Goal: Task Accomplishment & Management: Complete application form

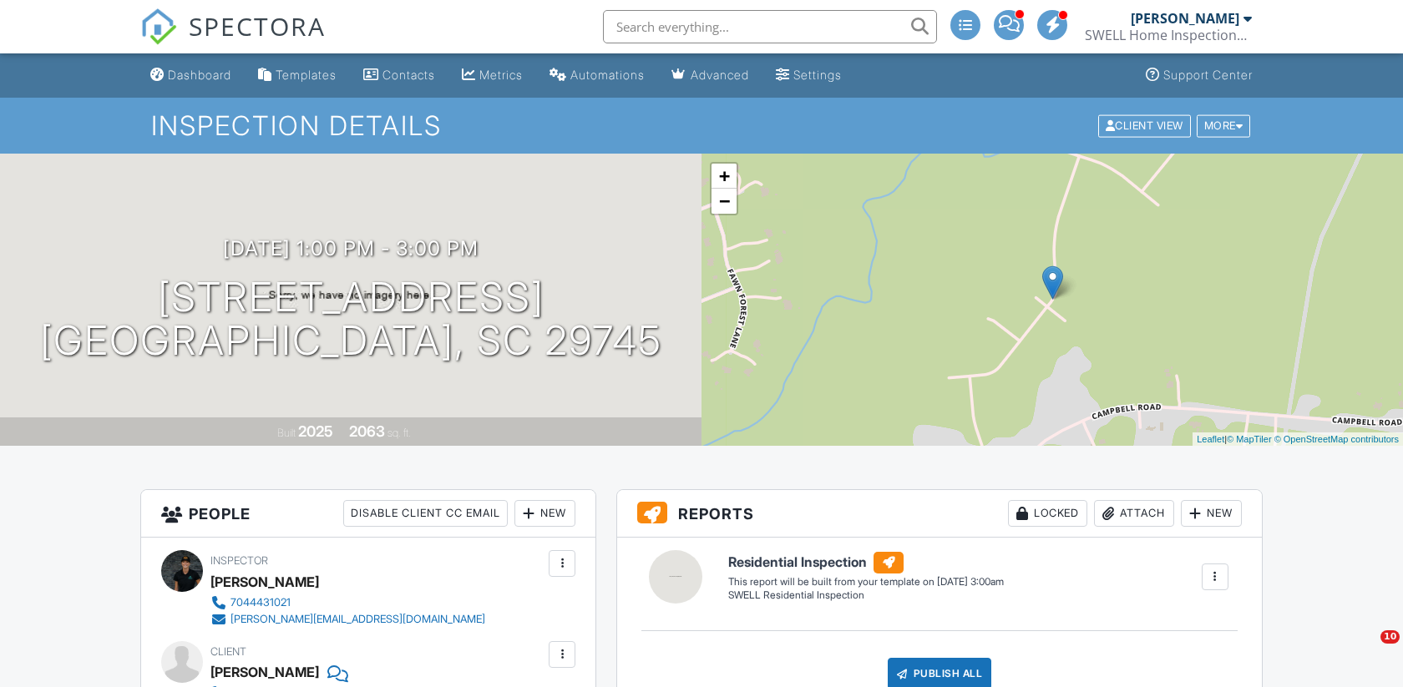
click at [663, 24] on input "text" at bounding box center [770, 26] width 334 height 33
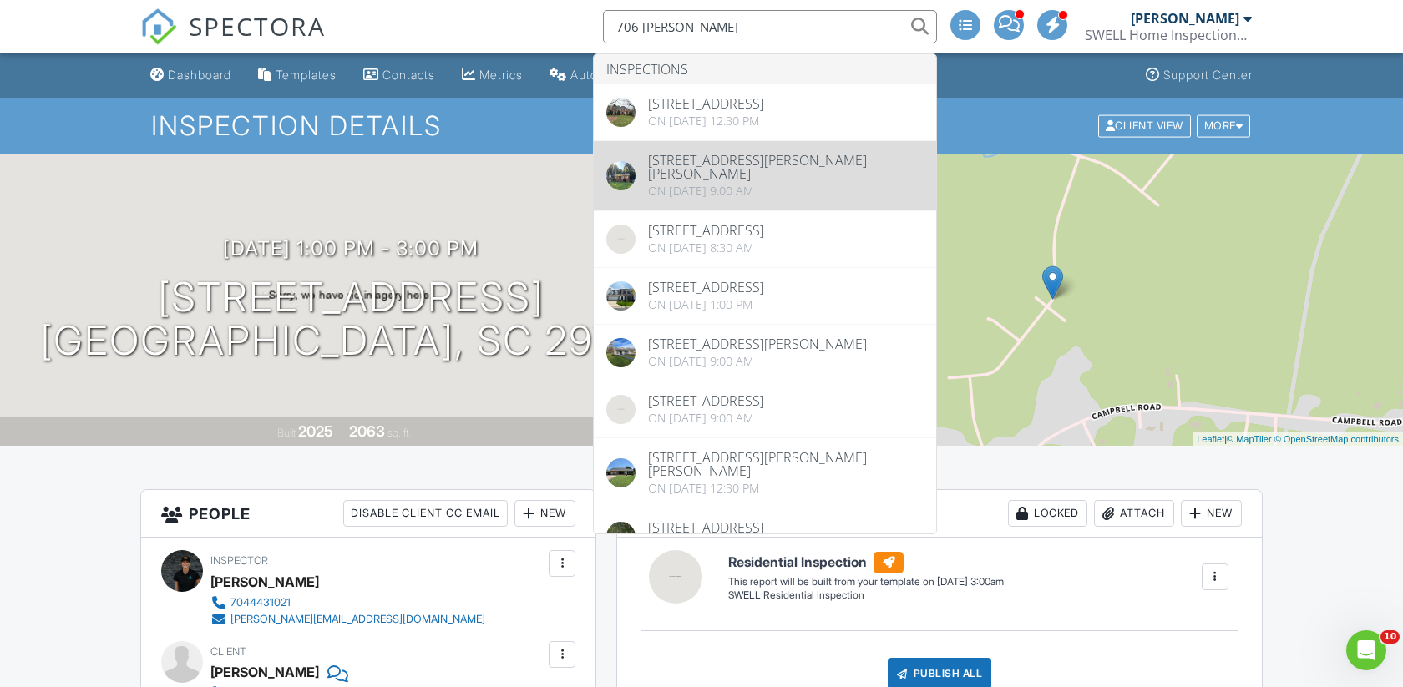
type input "706 stowe"
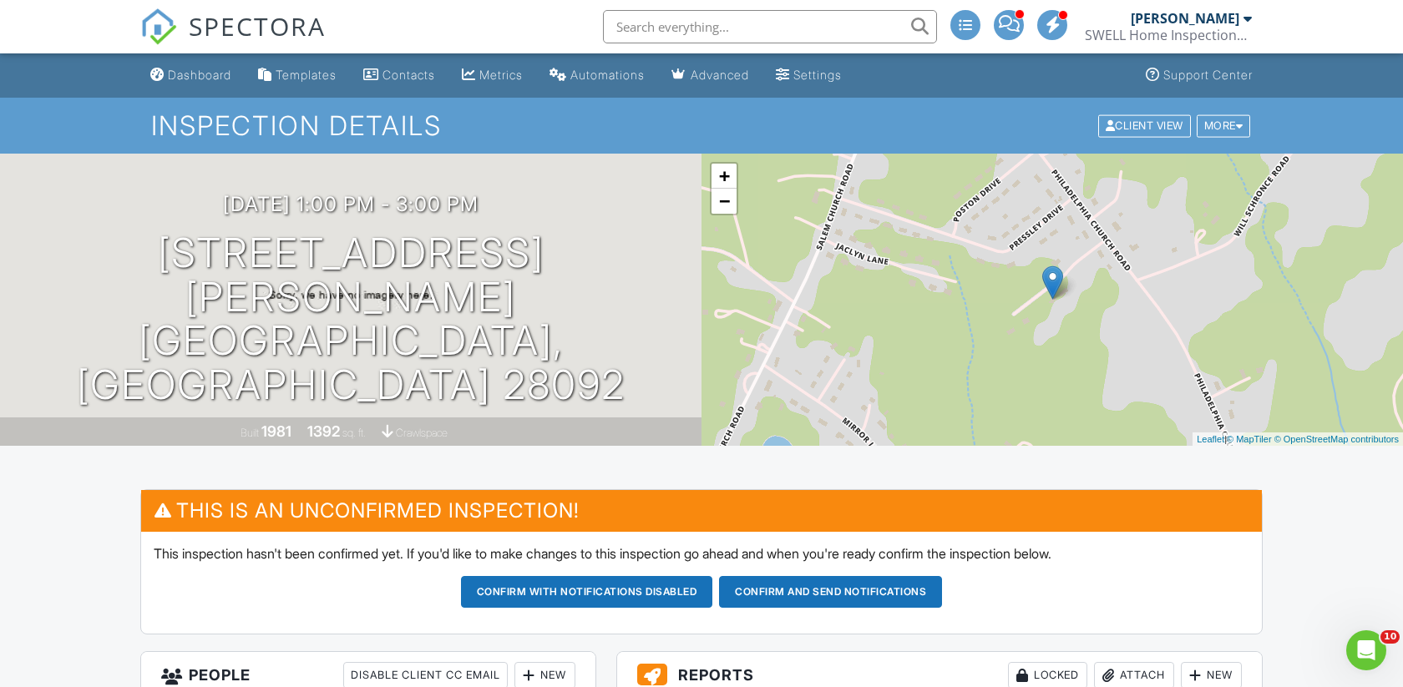
click at [713, 587] on button "Confirm and send notifications" at bounding box center [587, 592] width 252 height 32
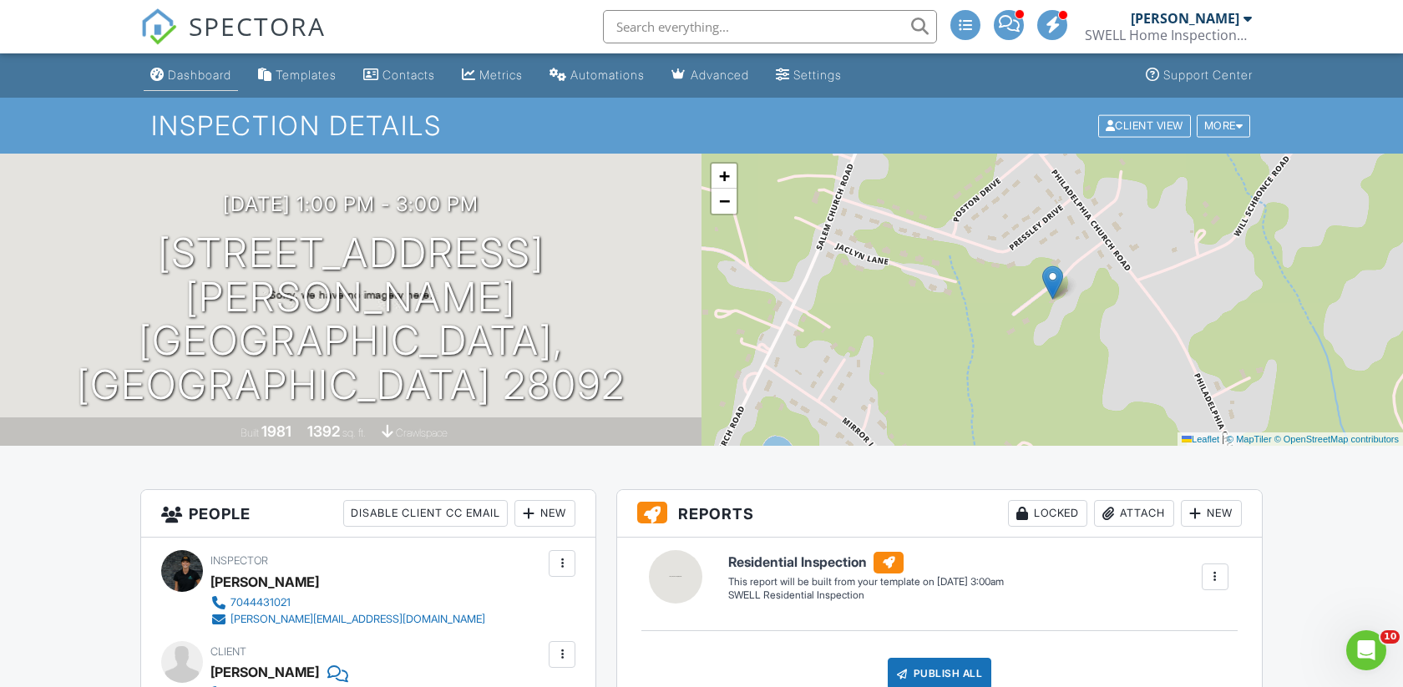
click at [210, 69] on div "Dashboard" at bounding box center [199, 75] width 63 height 14
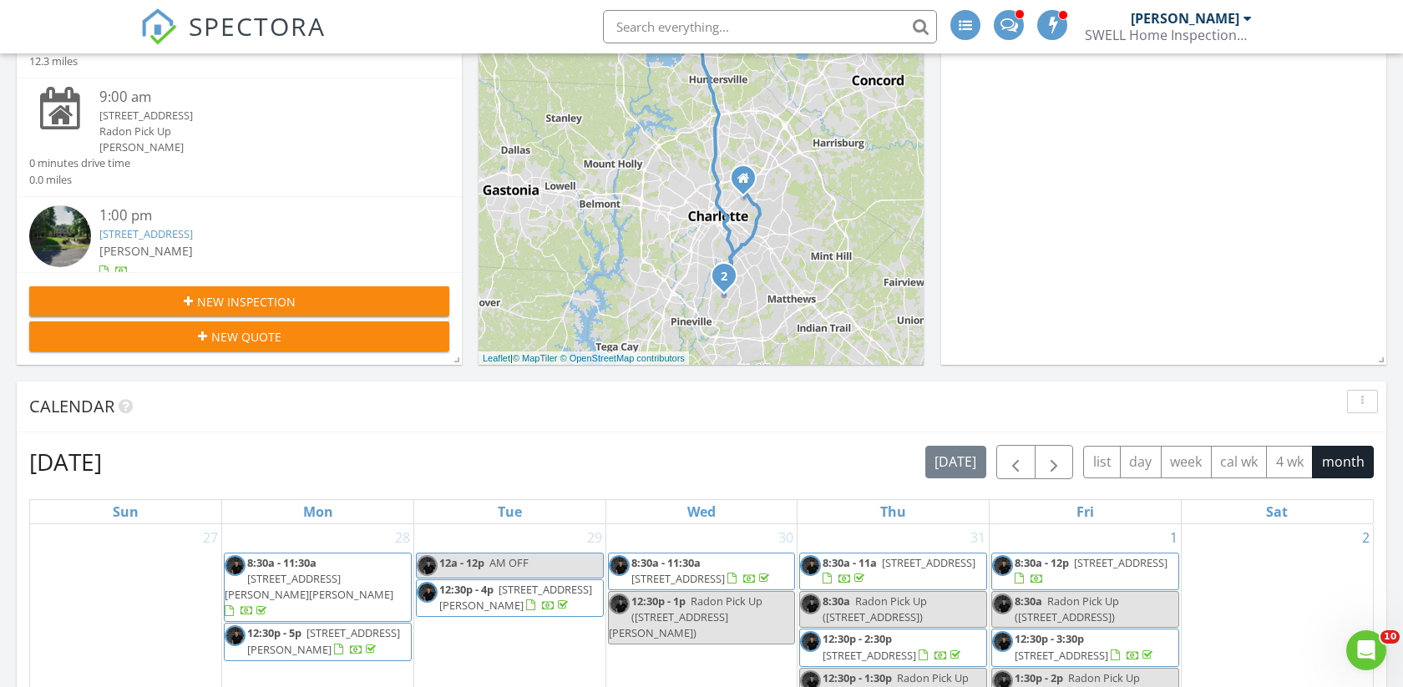
scroll to position [407, 0]
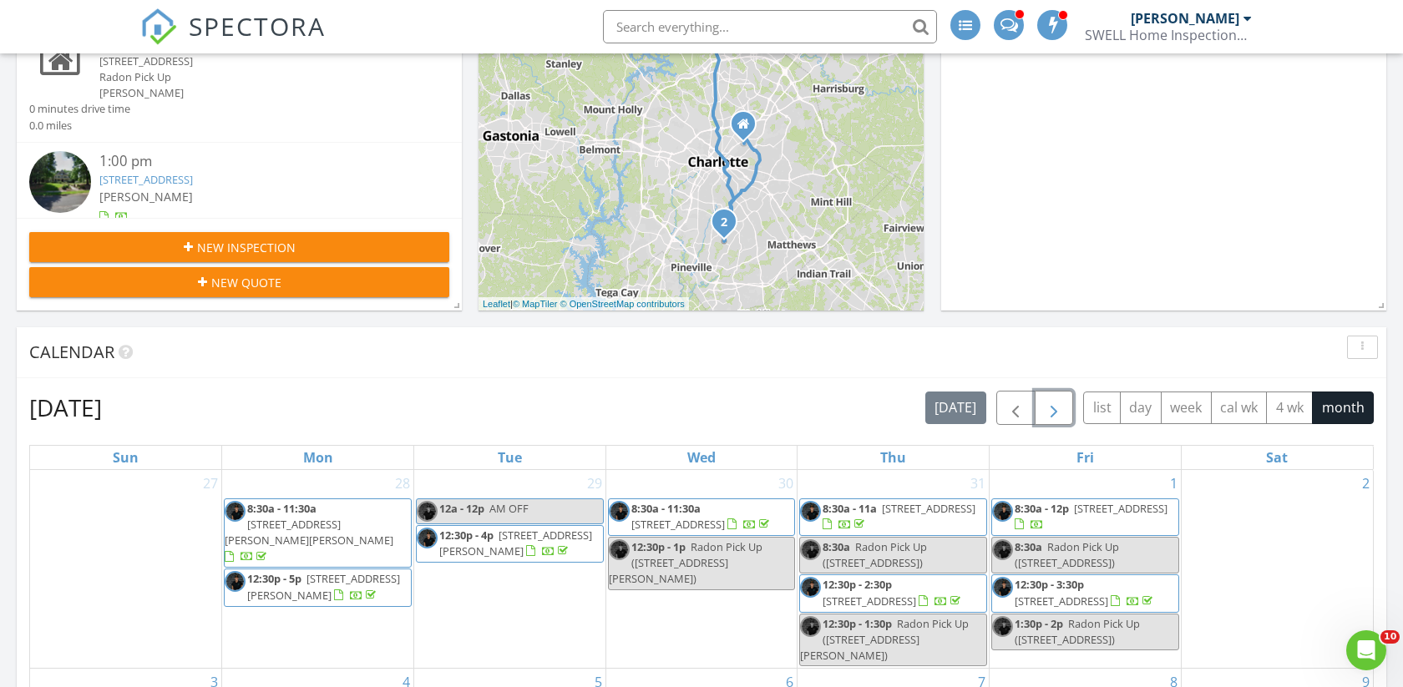
click at [1059, 408] on span "button" at bounding box center [1054, 408] width 20 height 20
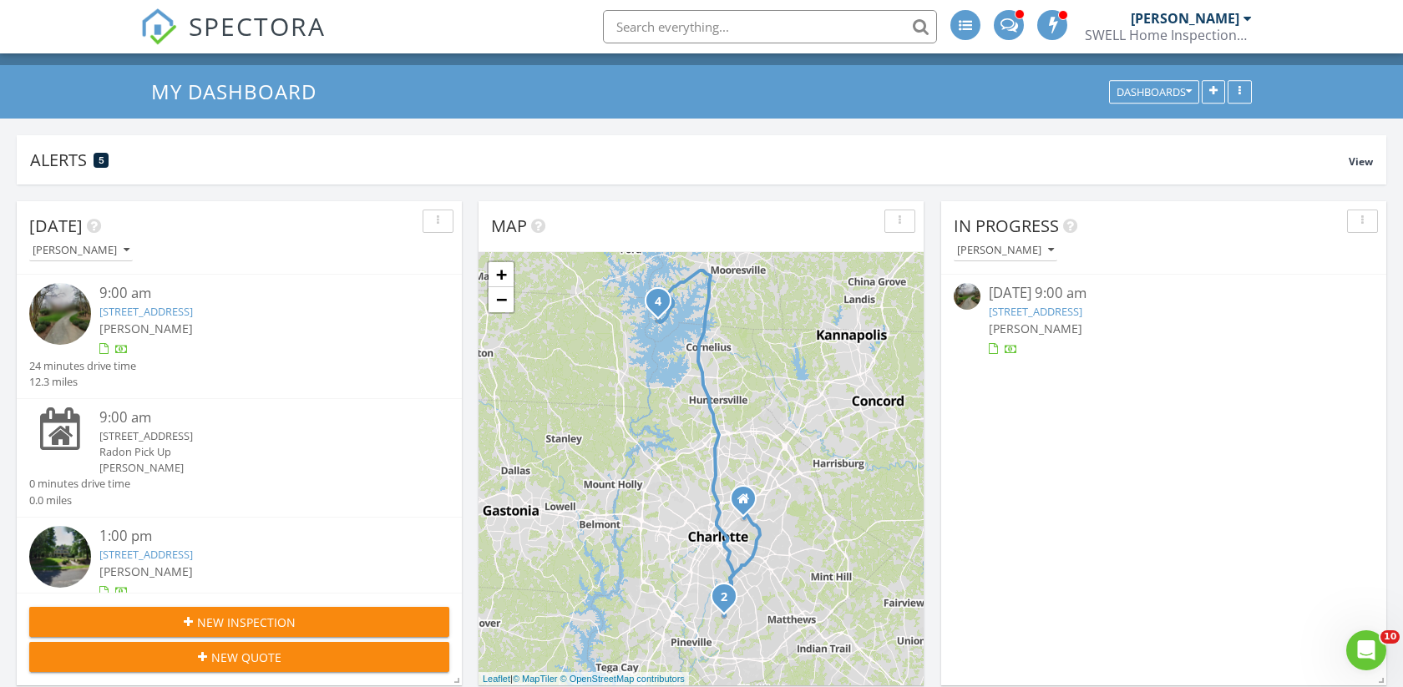
scroll to position [0, 0]
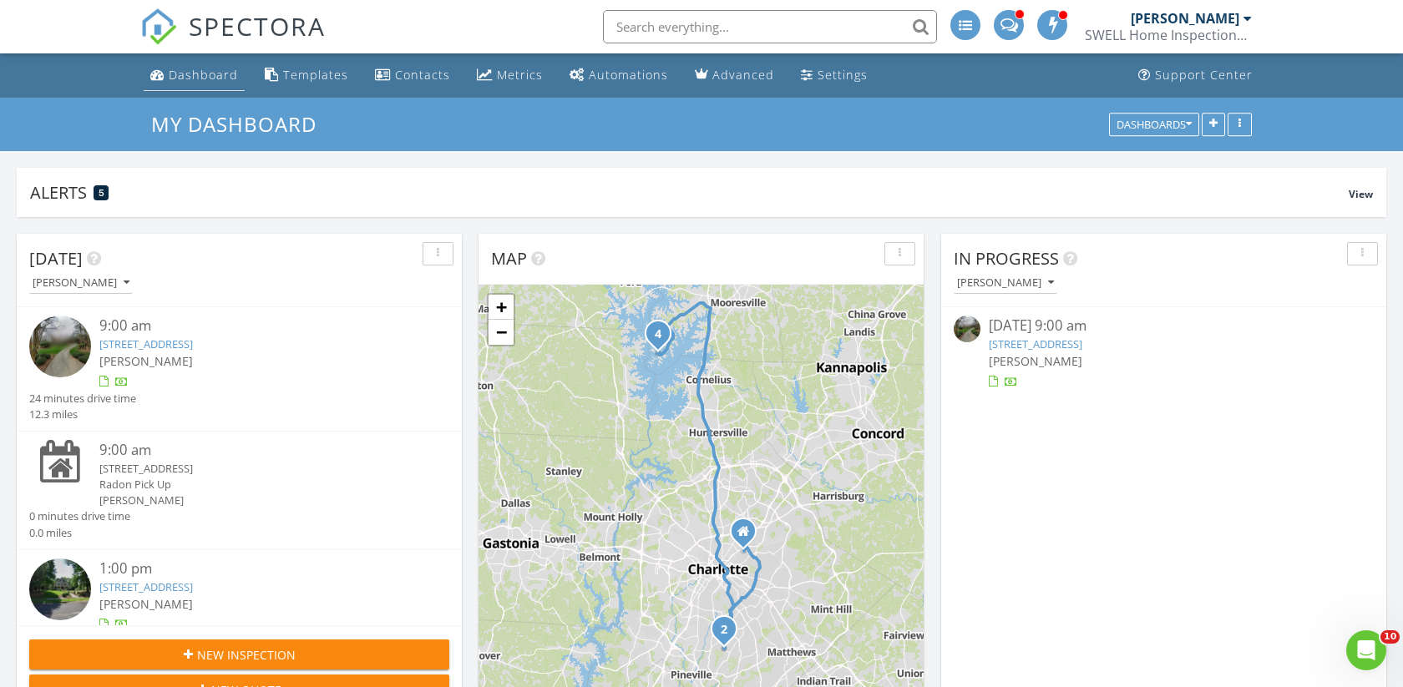
click at [211, 73] on div "Dashboard" at bounding box center [203, 75] width 69 height 16
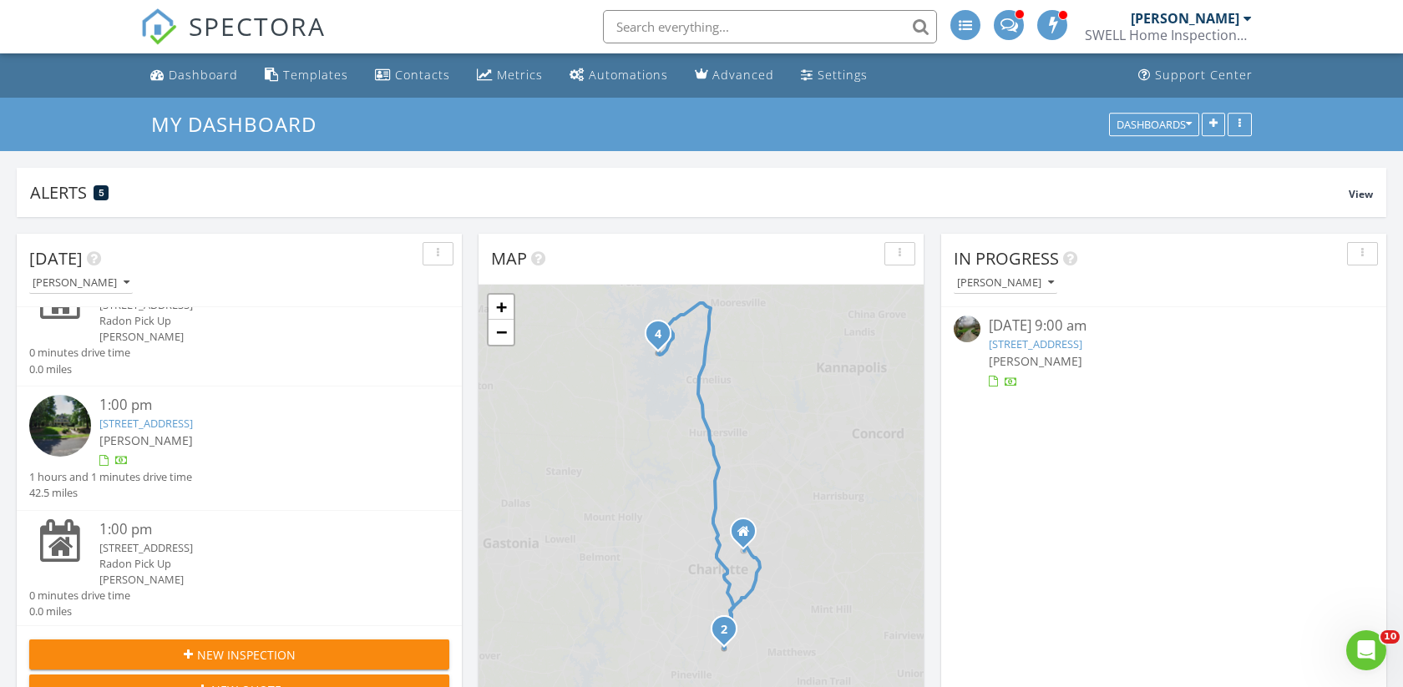
scroll to position [166, 0]
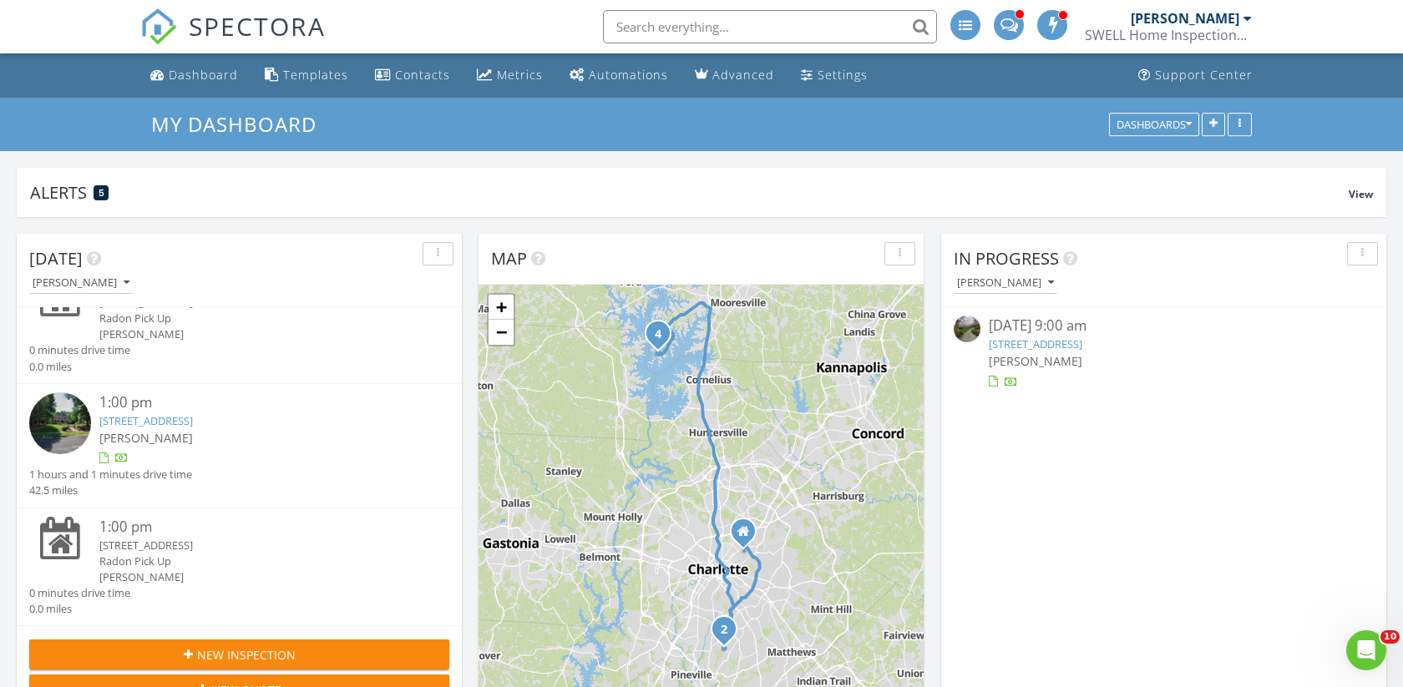
click at [230, 657] on span "New Inspection" at bounding box center [246, 655] width 99 height 18
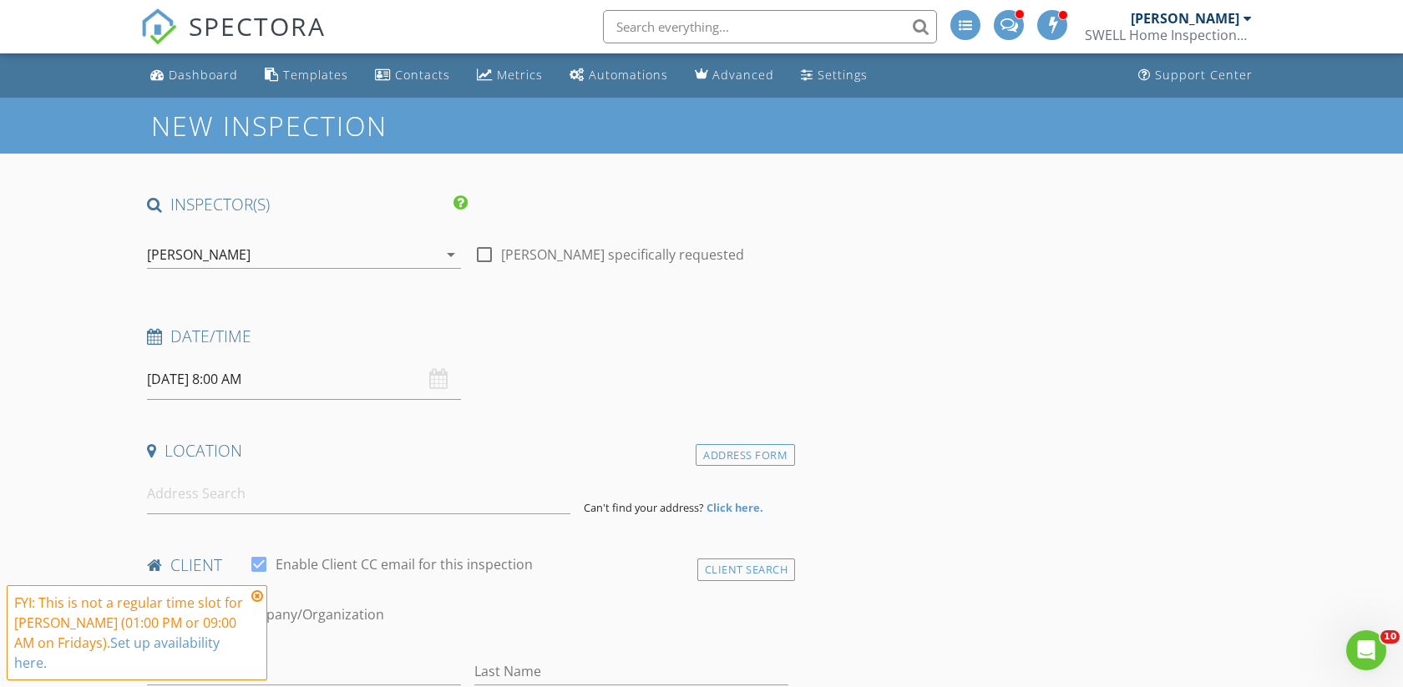
click at [177, 379] on input "[DATE] 8:00 AM" at bounding box center [304, 379] width 314 height 41
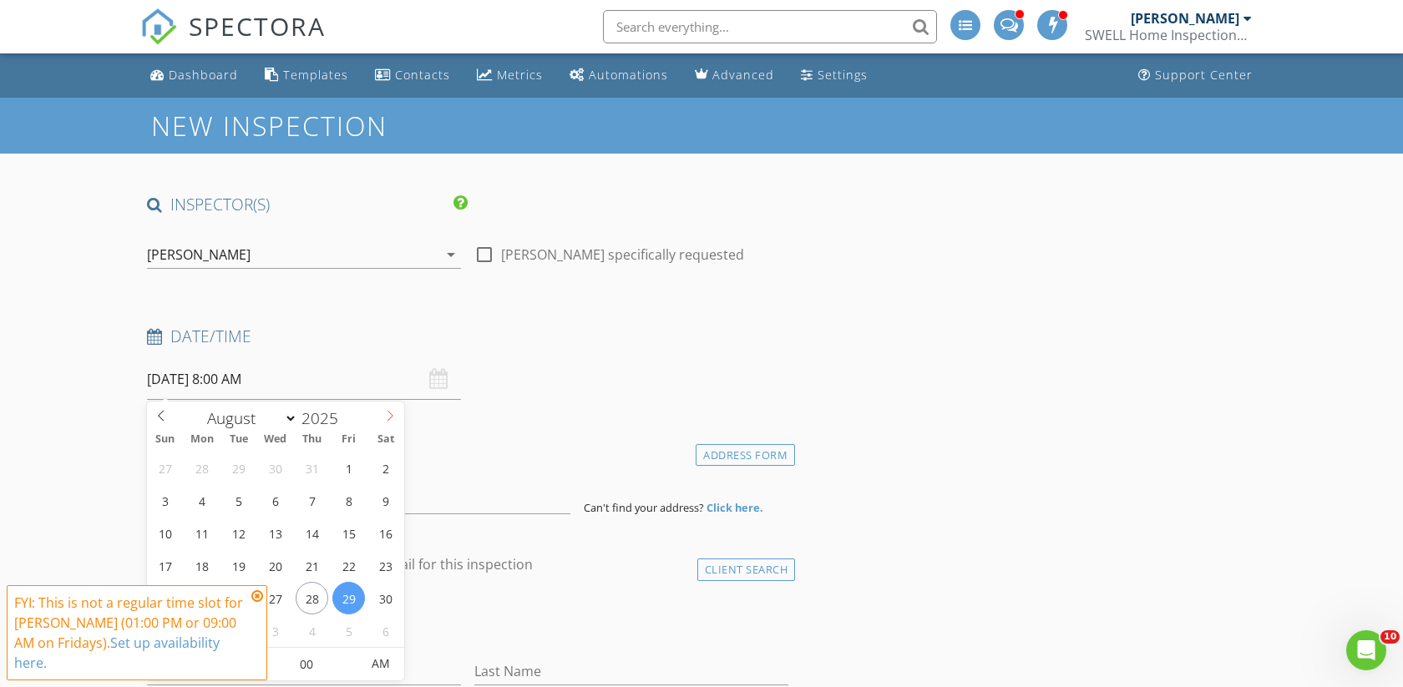
select select "8"
click at [391, 416] on icon at bounding box center [390, 416] width 12 height 12
type input "09/12/2025 8:00 AM"
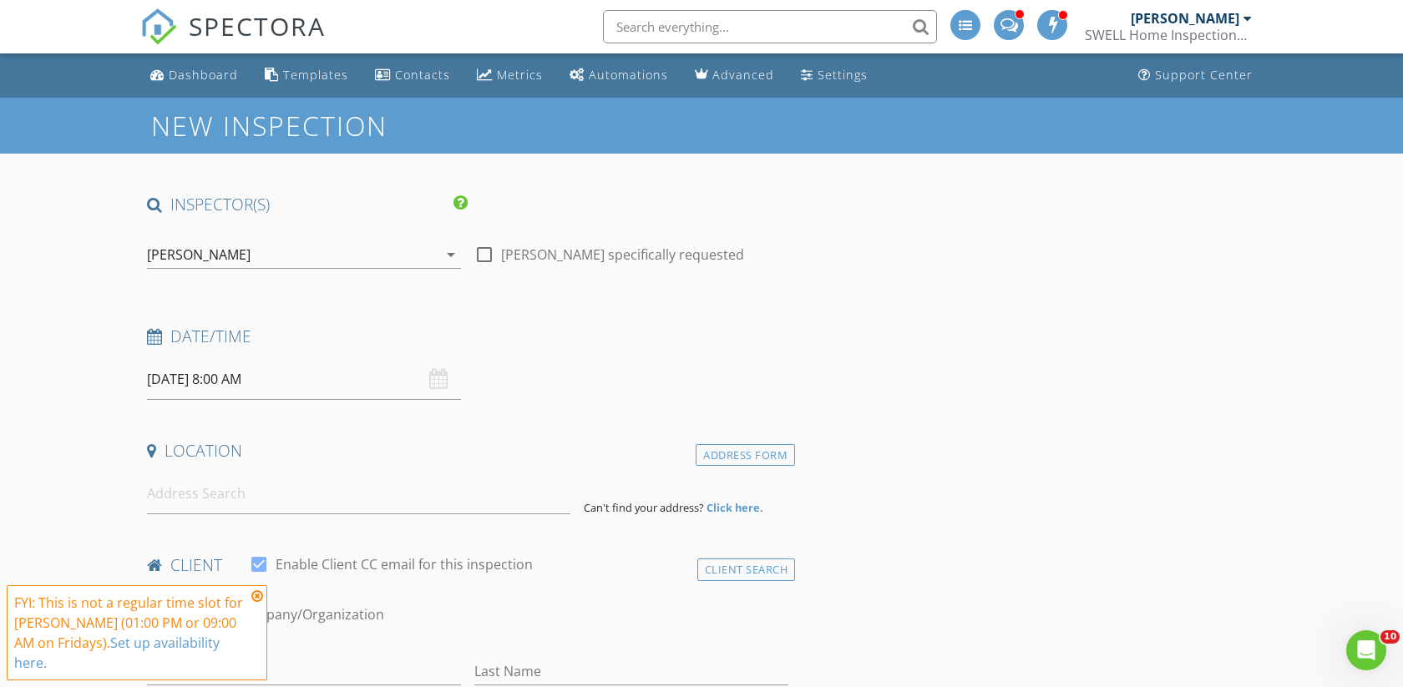
click at [255, 594] on icon at bounding box center [257, 595] width 12 height 13
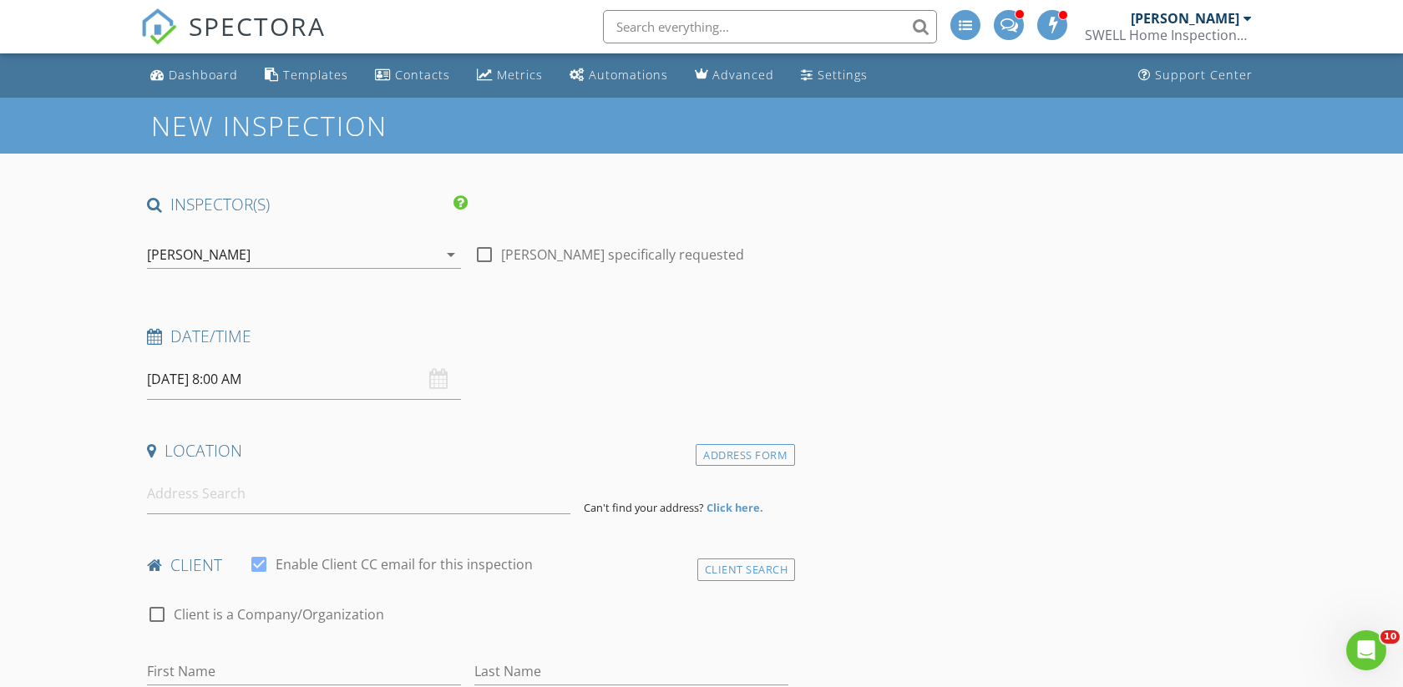
click at [255, 368] on input "09/12/2025 8:00 AM" at bounding box center [304, 379] width 314 height 41
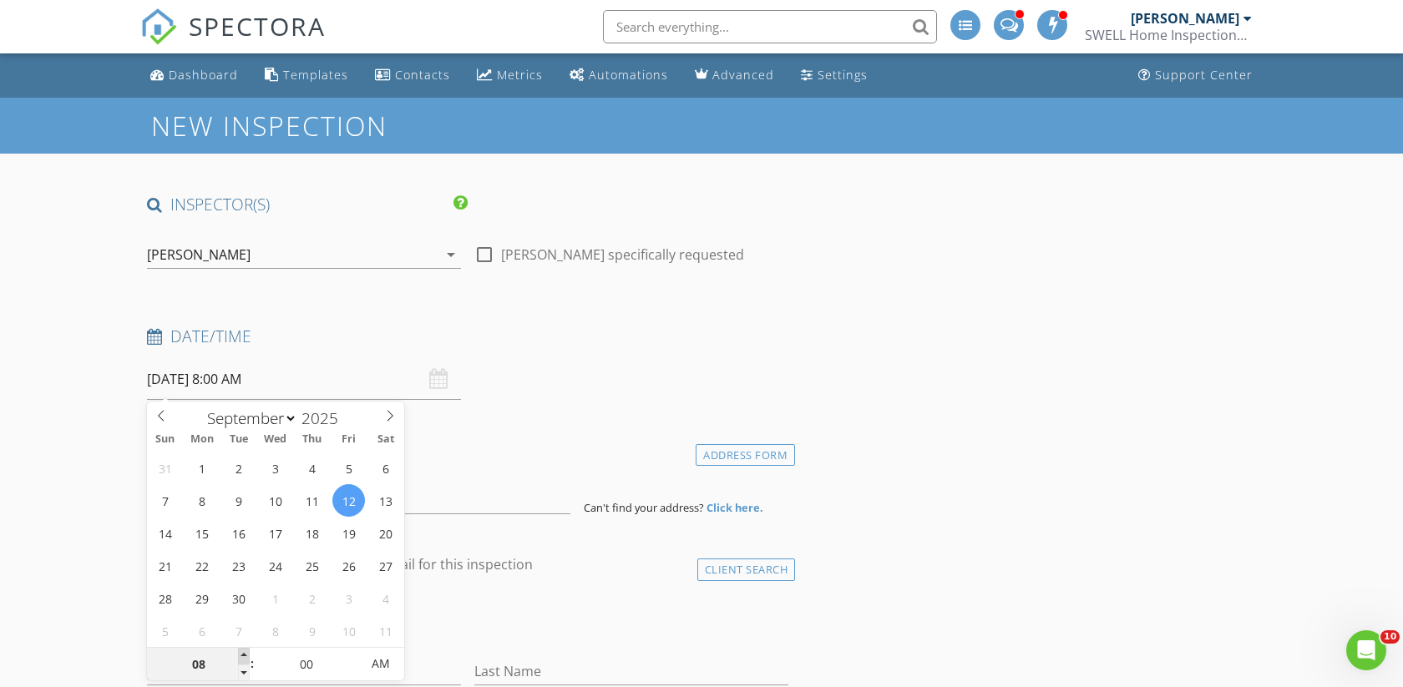
type input "09"
type input "09/12/2025 9:00 AM"
click at [245, 654] on span at bounding box center [244, 656] width 12 height 17
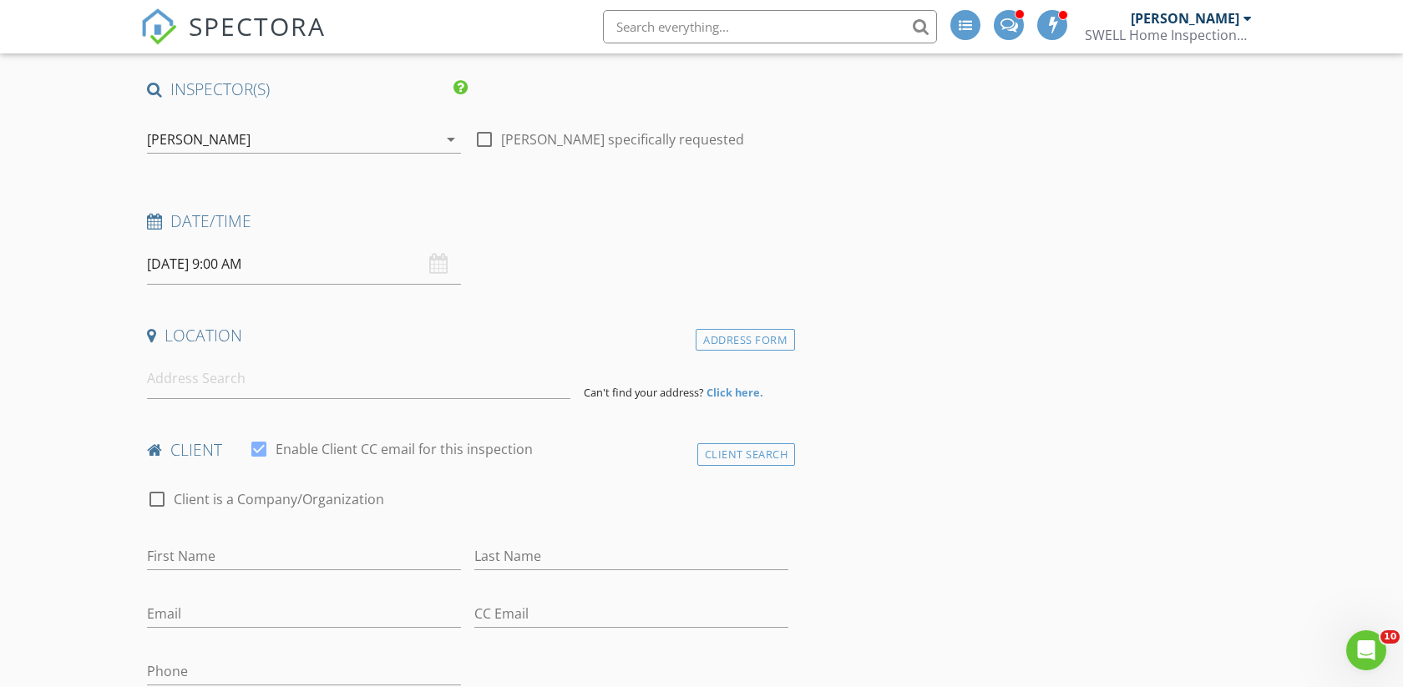
scroll to position [166, 0]
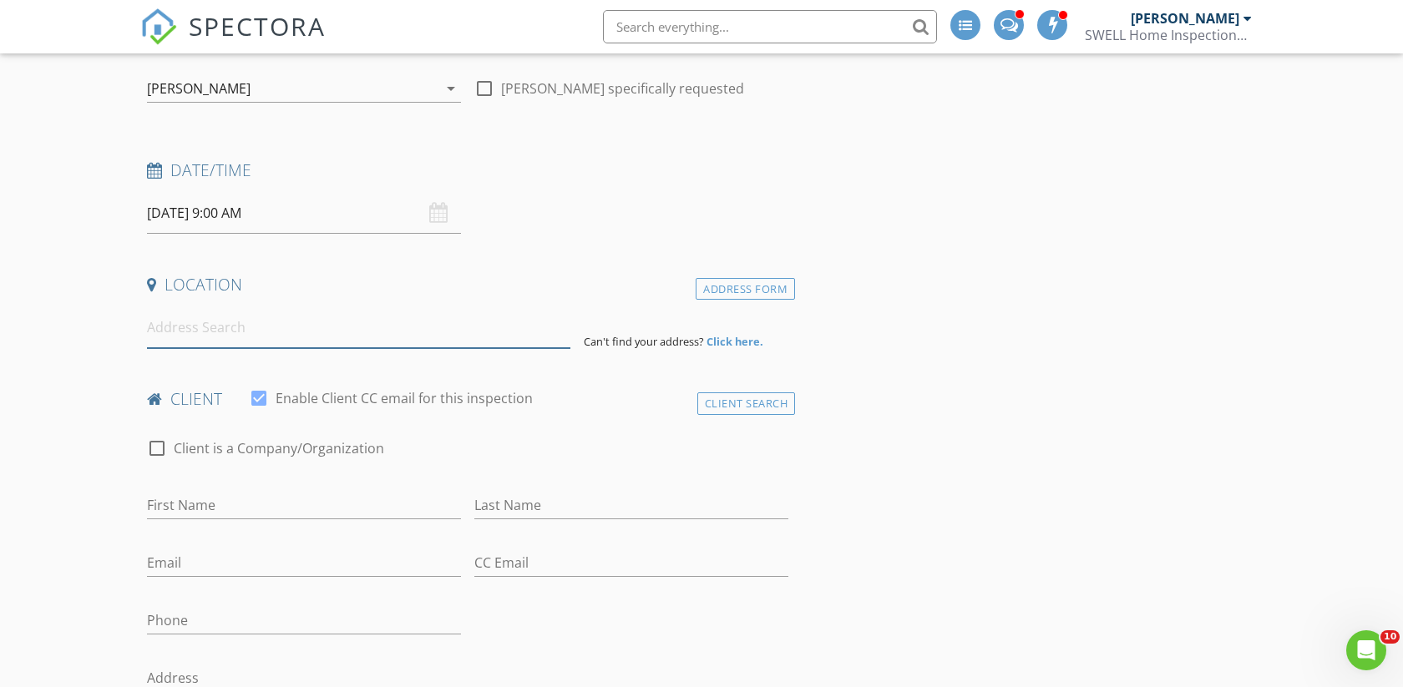
click at [191, 341] on input at bounding box center [358, 327] width 423 height 41
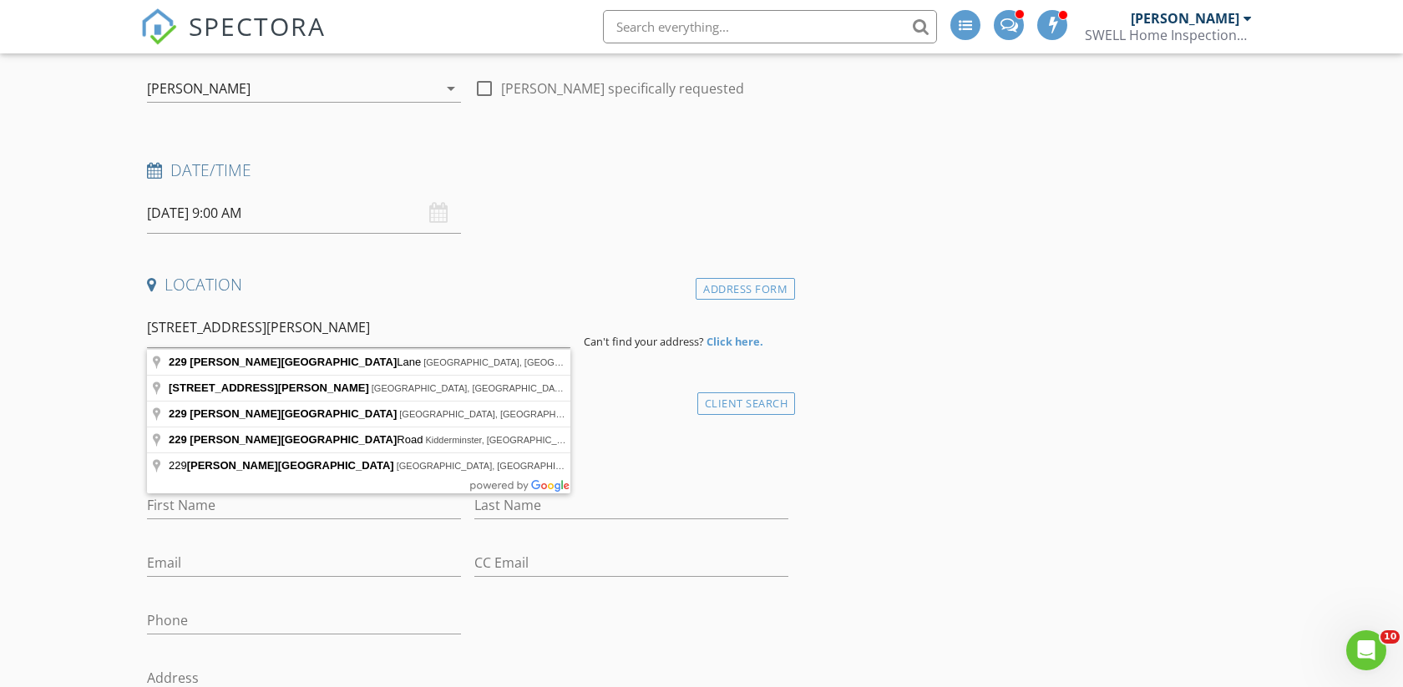
type input "229 Sutton Park Lane, Charlotte, NC, USA"
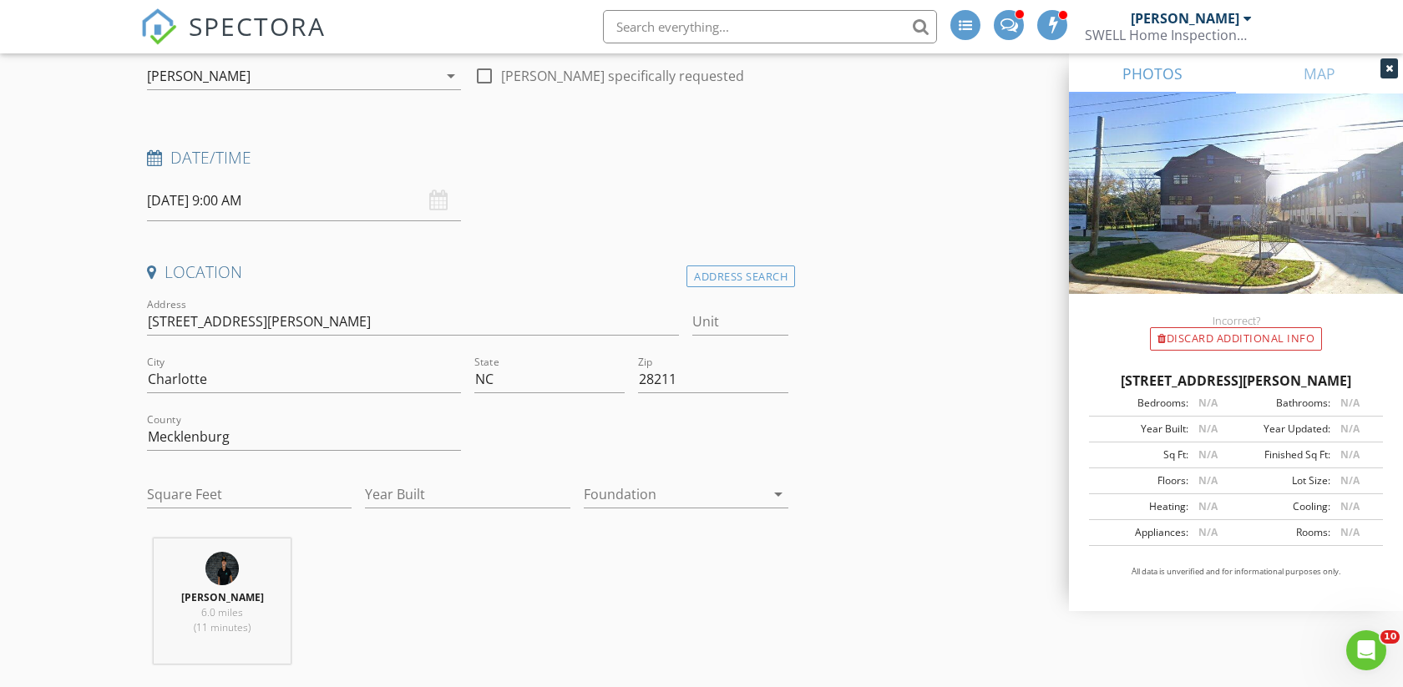
scroll to position [180, 0]
click at [1391, 71] on icon at bounding box center [1389, 68] width 8 height 10
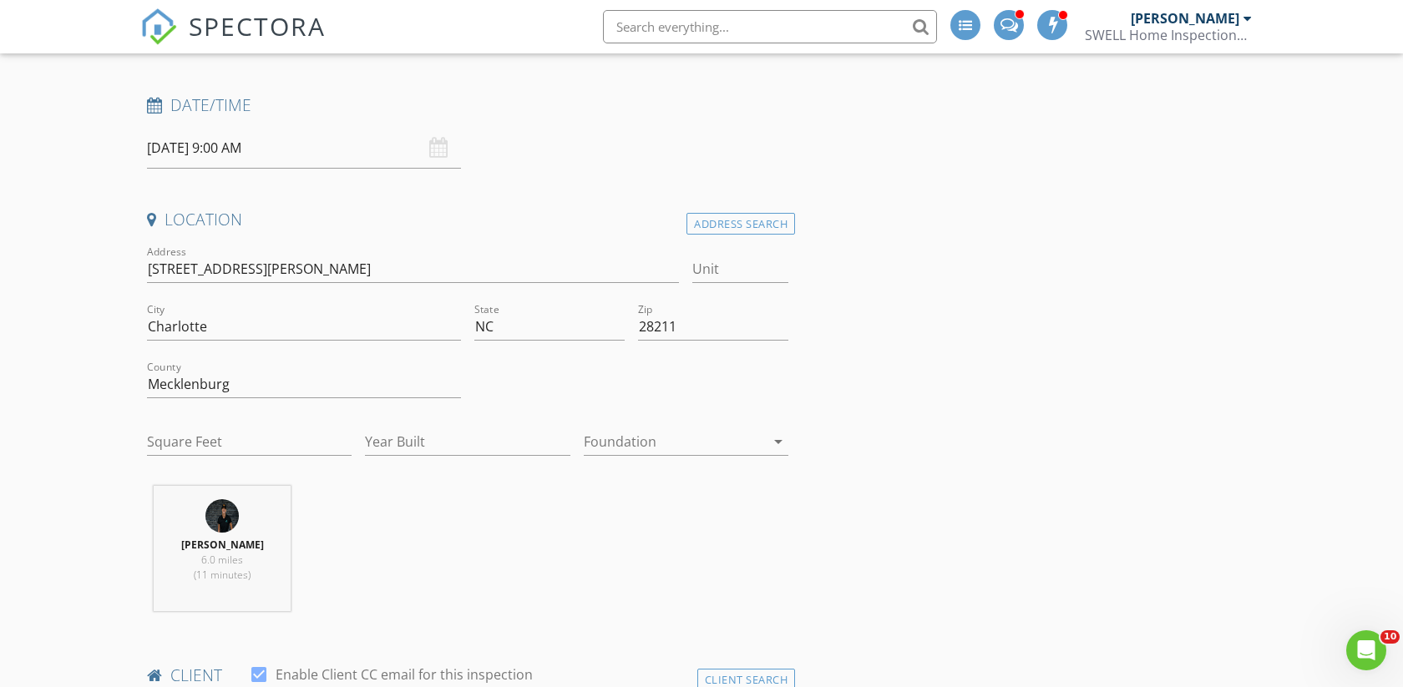
scroll to position [232, 0]
click at [214, 427] on input "Square Feet" at bounding box center [249, 441] width 205 height 28
type input "1723"
click at [393, 436] on input "Year Built" at bounding box center [467, 441] width 205 height 28
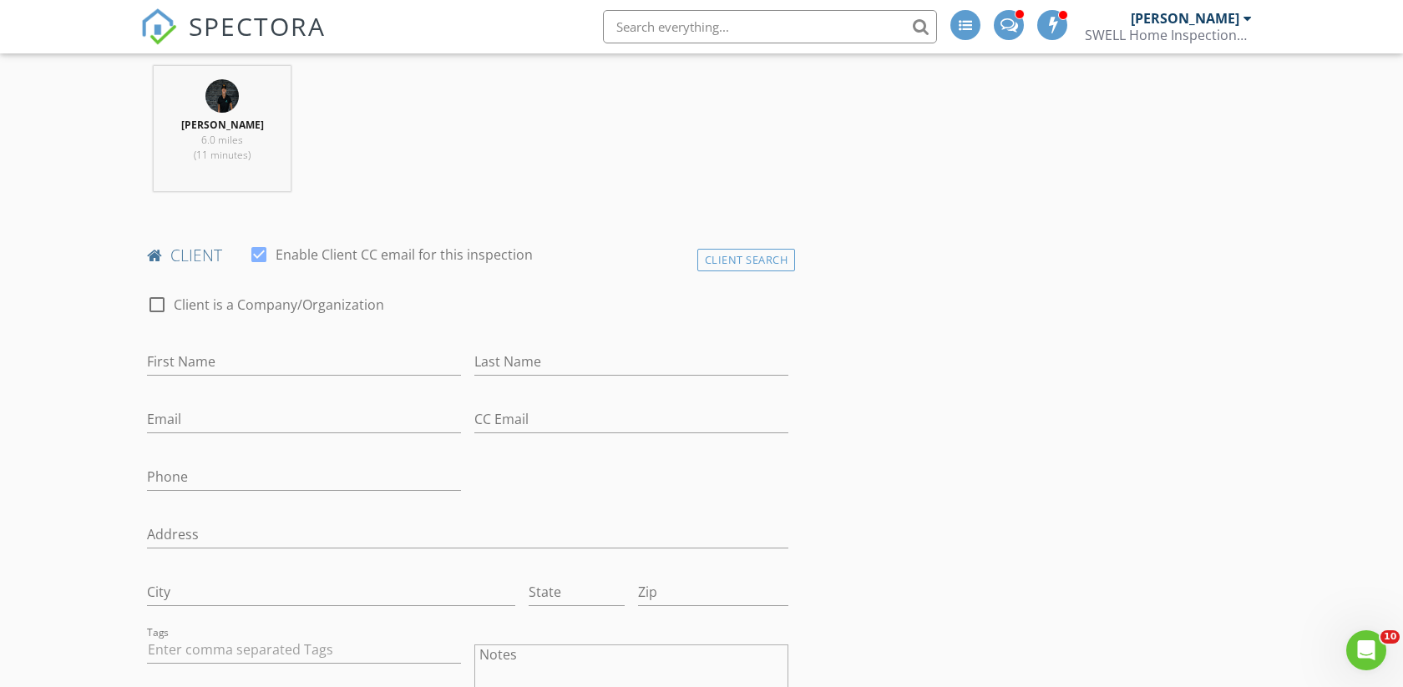
scroll to position [656, 0]
type input "2022"
click at [200, 344] on input "First Name" at bounding box center [304, 357] width 314 height 28
type input "Kelly"
type input "Justus"
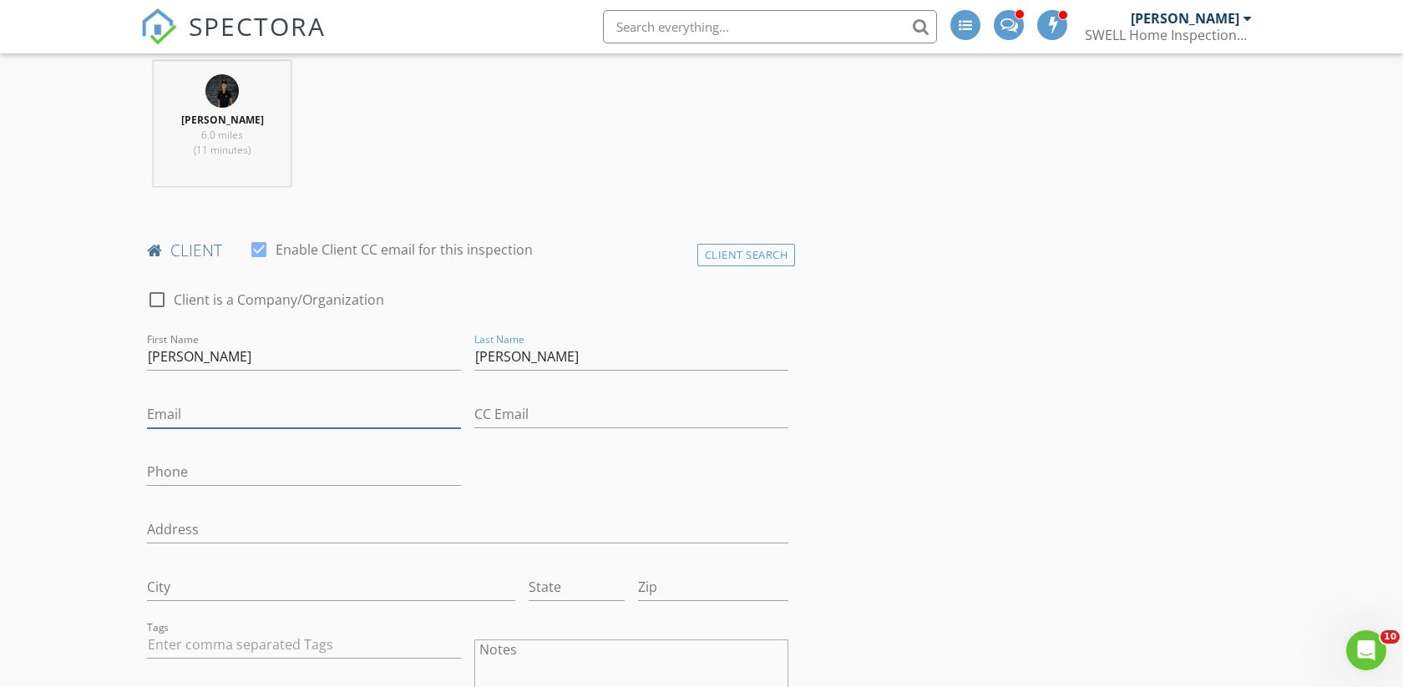
click at [214, 413] on input "Email" at bounding box center [304, 415] width 314 height 28
type input "kellyjustus@yahoo.com"
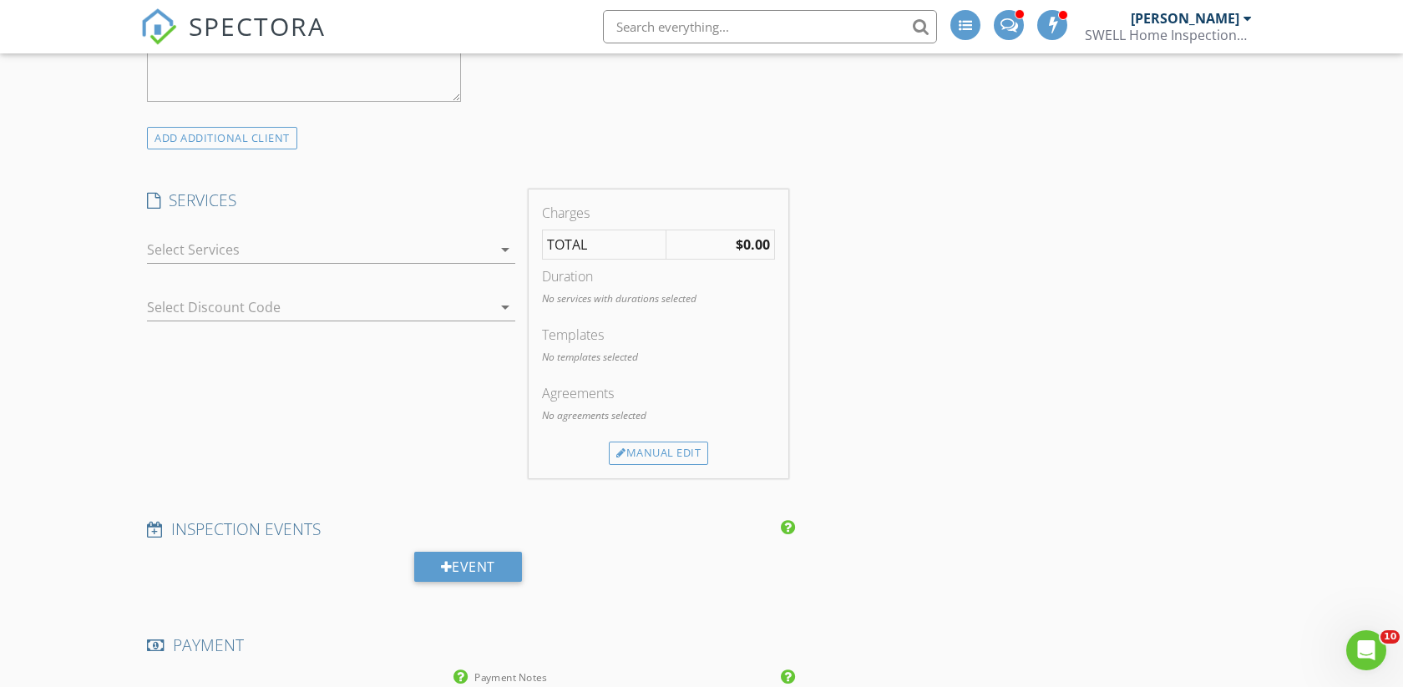
click at [218, 247] on div at bounding box center [319, 249] width 345 height 27
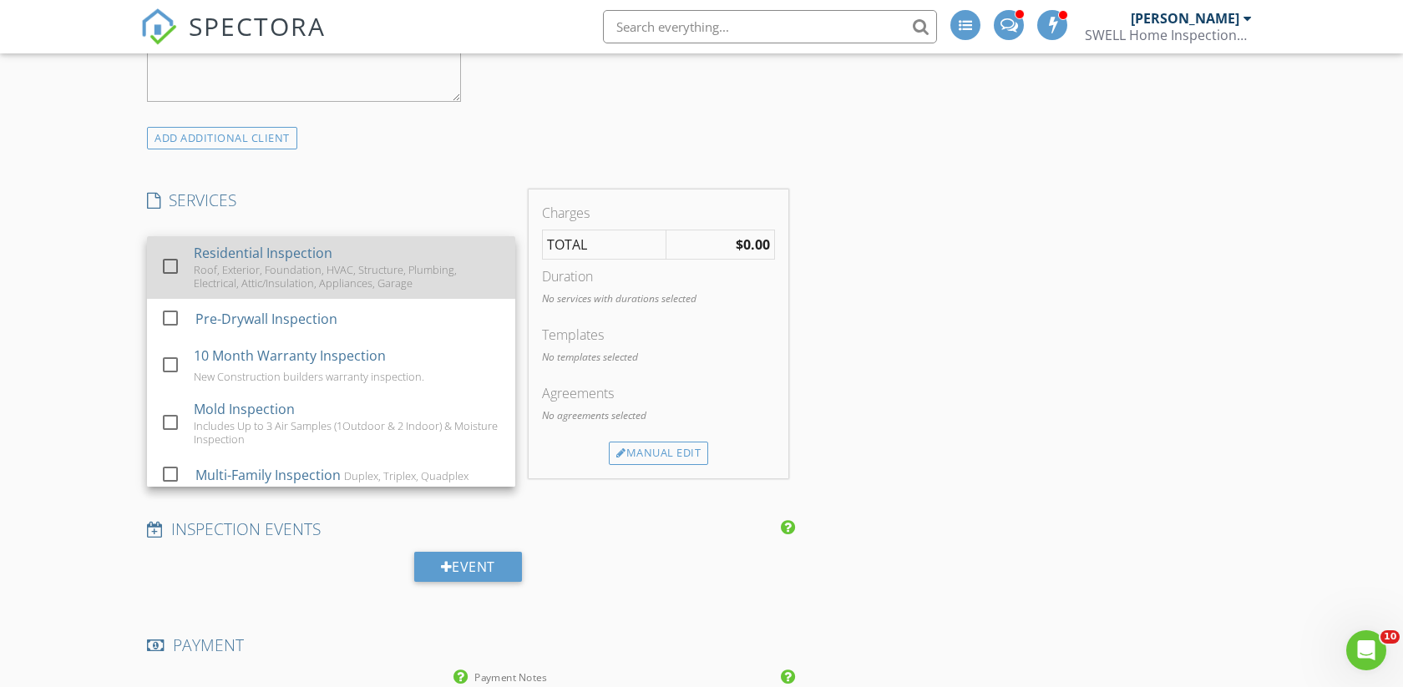
click at [218, 265] on div "Roof, Exterior, Foundation, HVAC, Structure, Plumbing, Electrical, Attic/Insula…" at bounding box center [348, 276] width 308 height 27
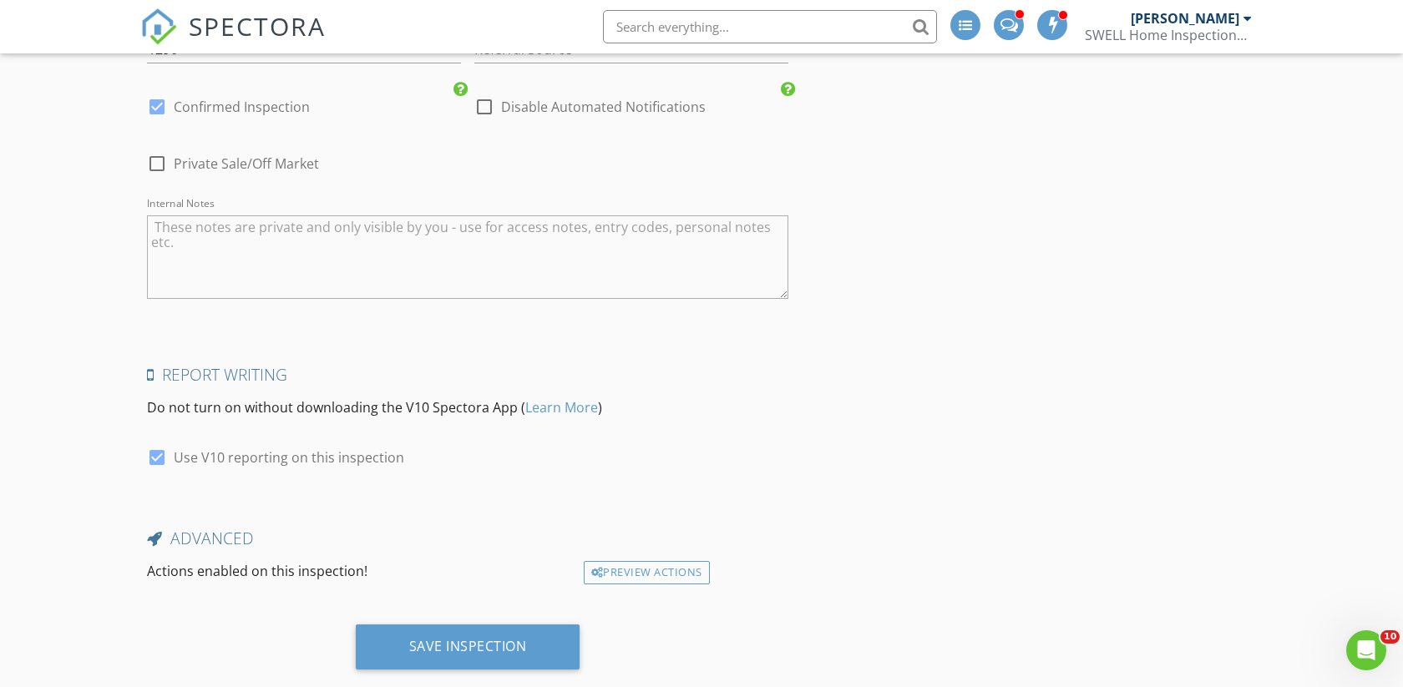
scroll to position [2784, 0]
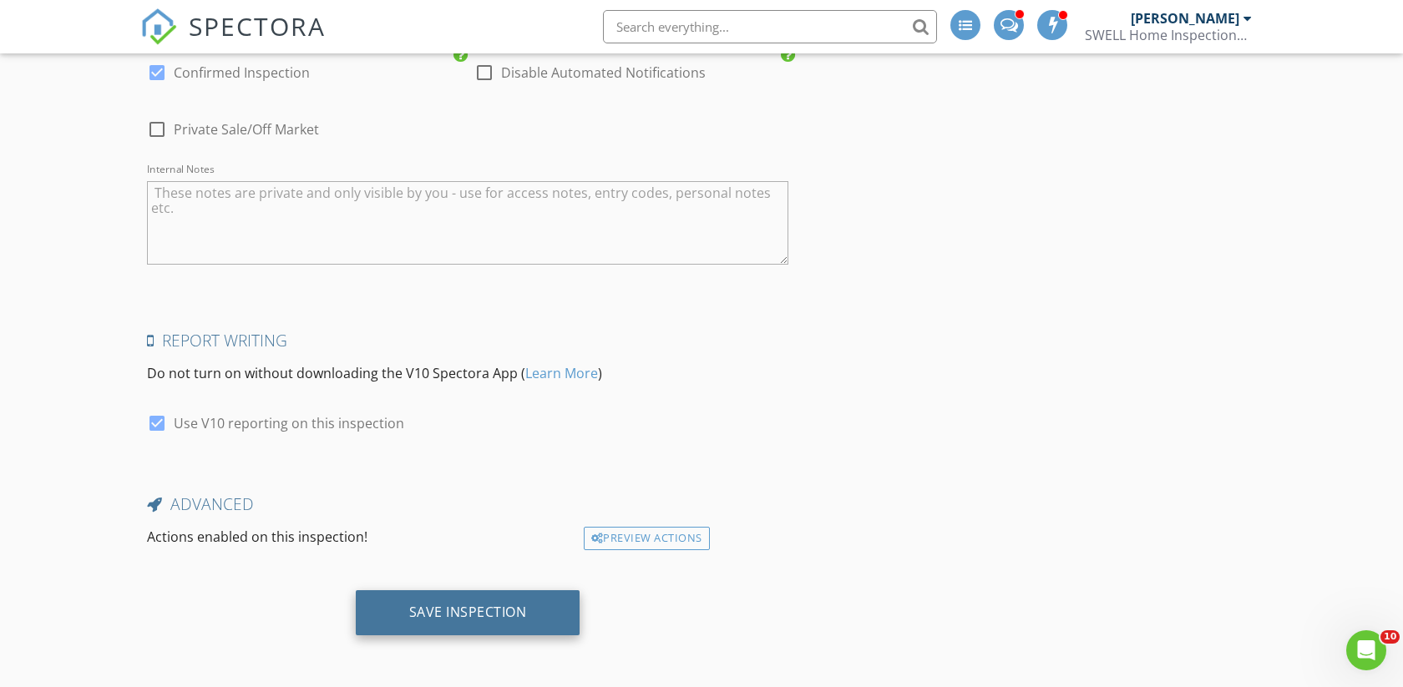
click at [434, 617] on div "Save Inspection" at bounding box center [468, 612] width 118 height 17
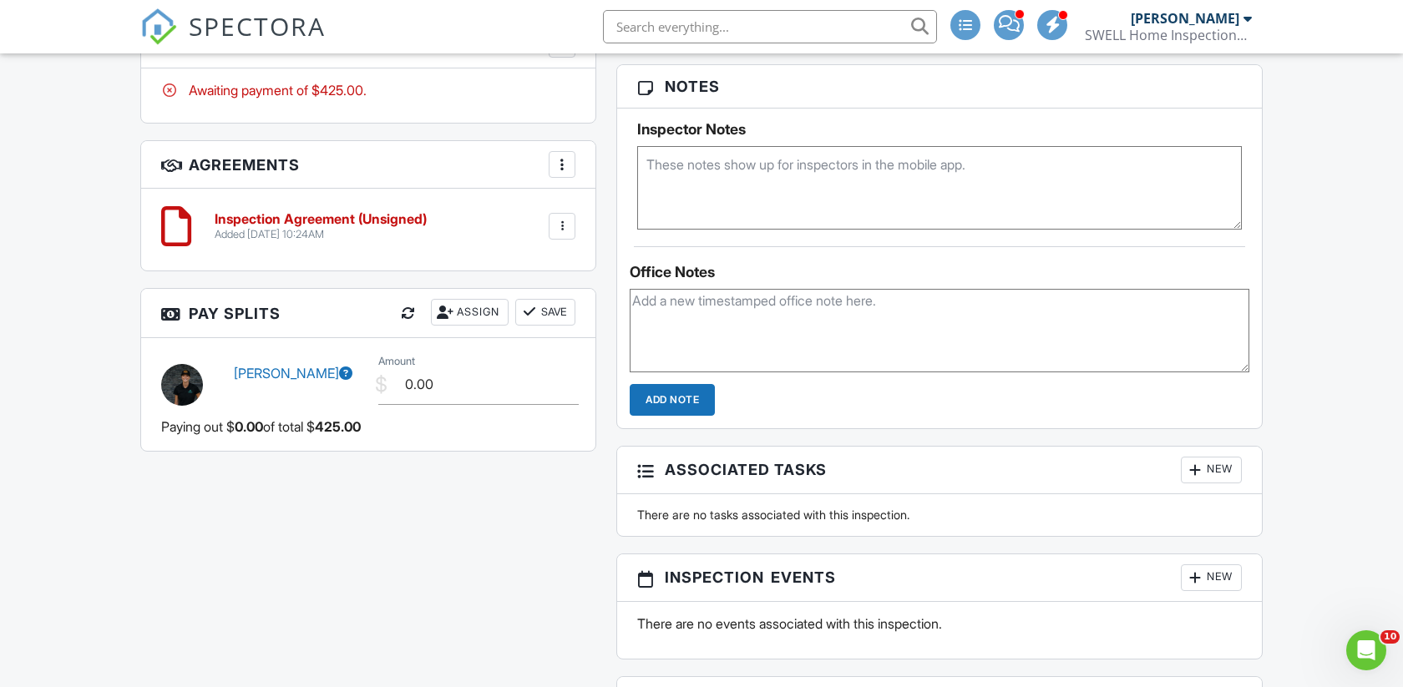
scroll to position [1062, 0]
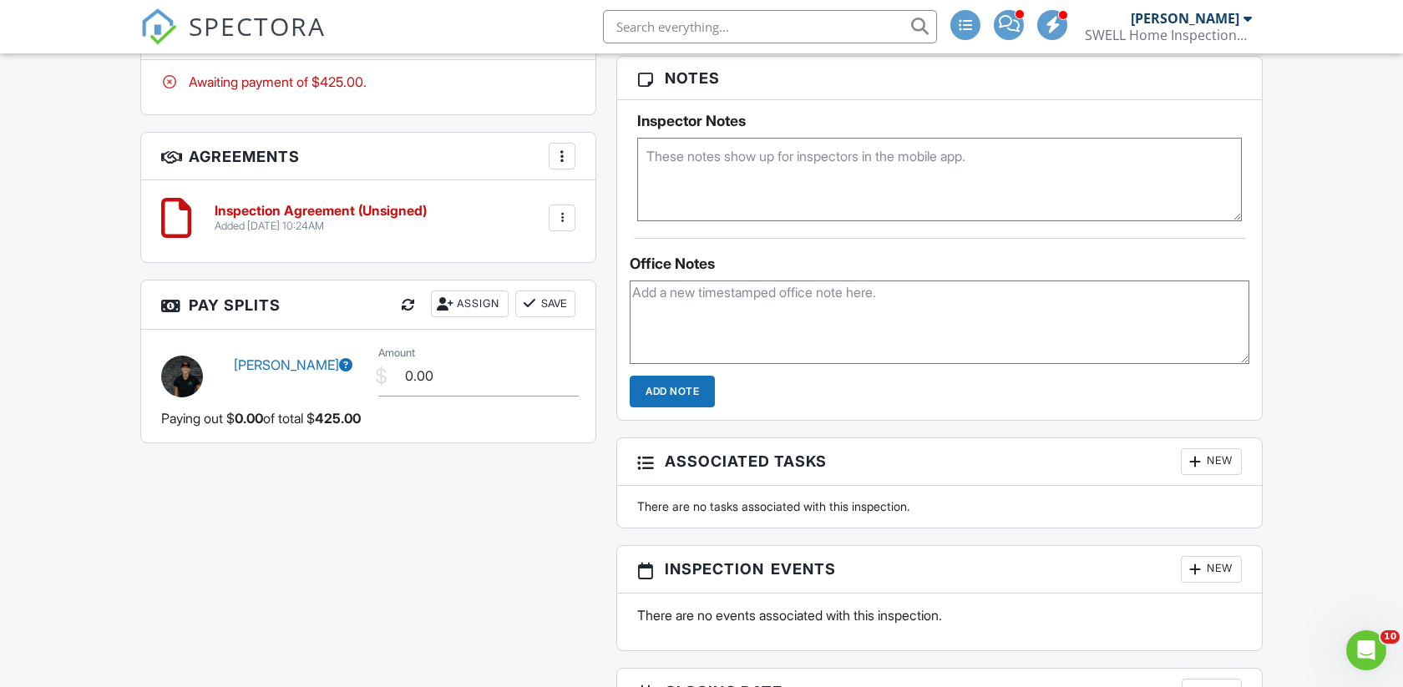
click at [806, 316] on textarea at bounding box center [940, 322] width 620 height 83
type textarea "Not in ST."
click at [695, 392] on input "Add Note" at bounding box center [672, 392] width 85 height 32
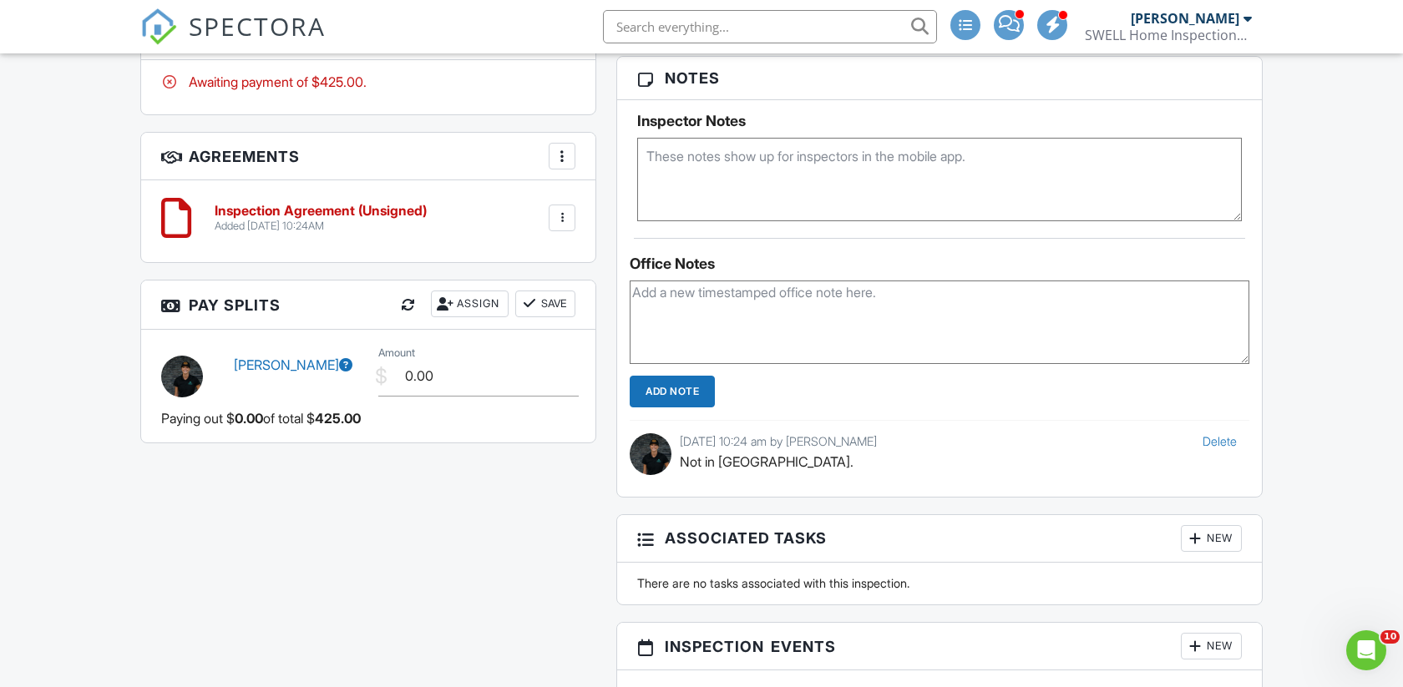
click at [747, 32] on input "text" at bounding box center [770, 26] width 334 height 33
type input "1472 wood"
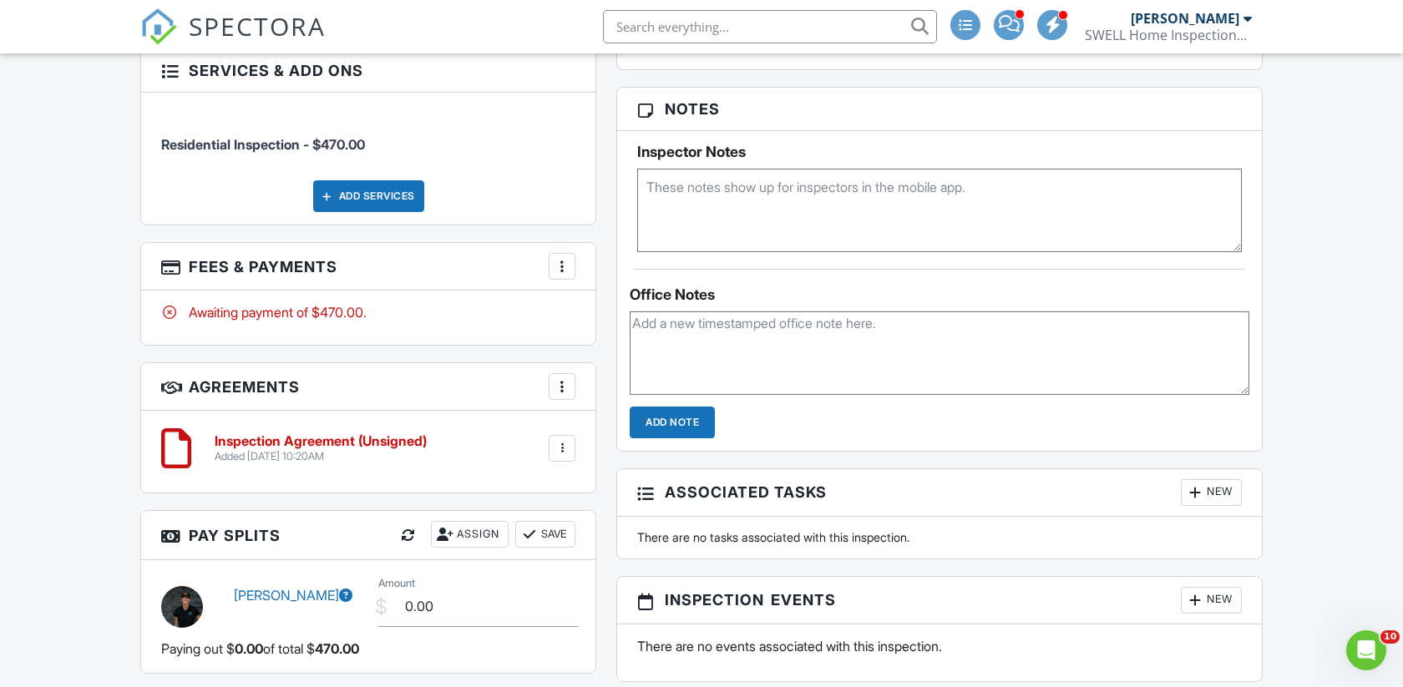
scroll to position [1060, 0]
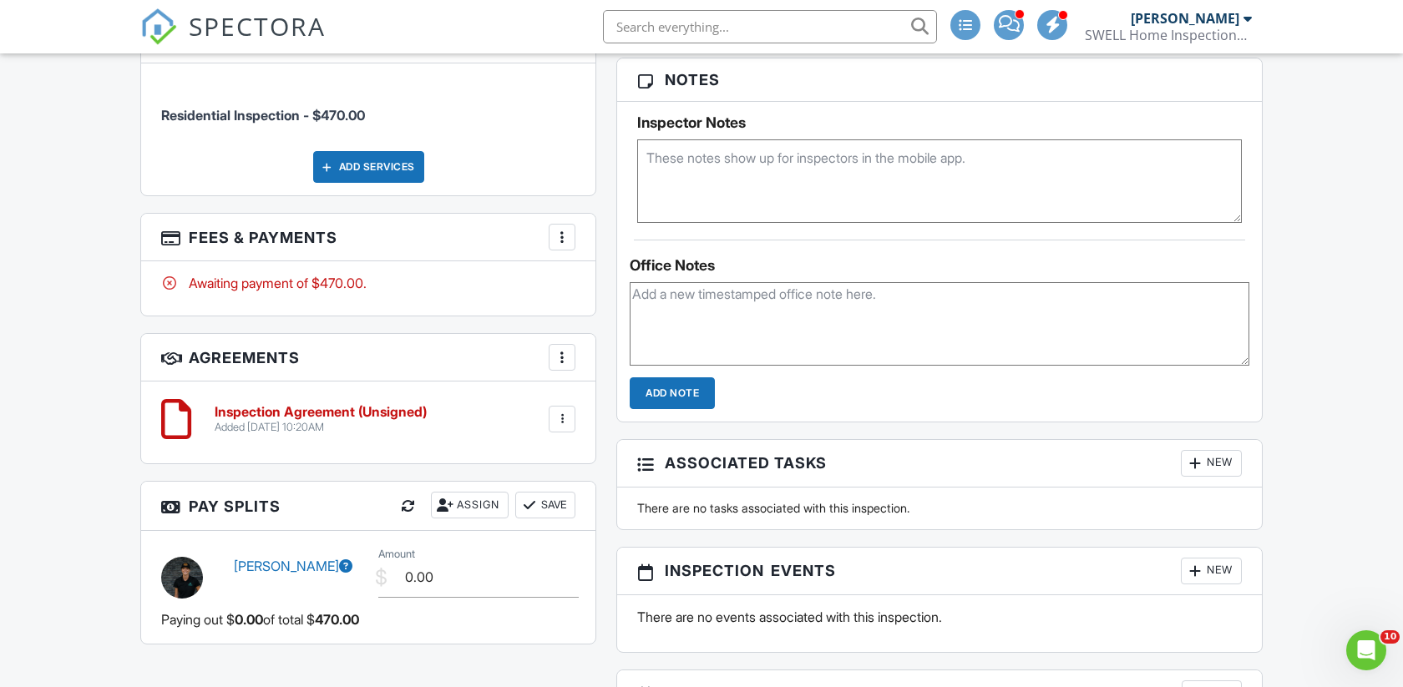
click at [763, 295] on textarea at bounding box center [940, 323] width 620 height 83
paste textarea "Seller will allow the let the potential buyers in the home and will take the el…"
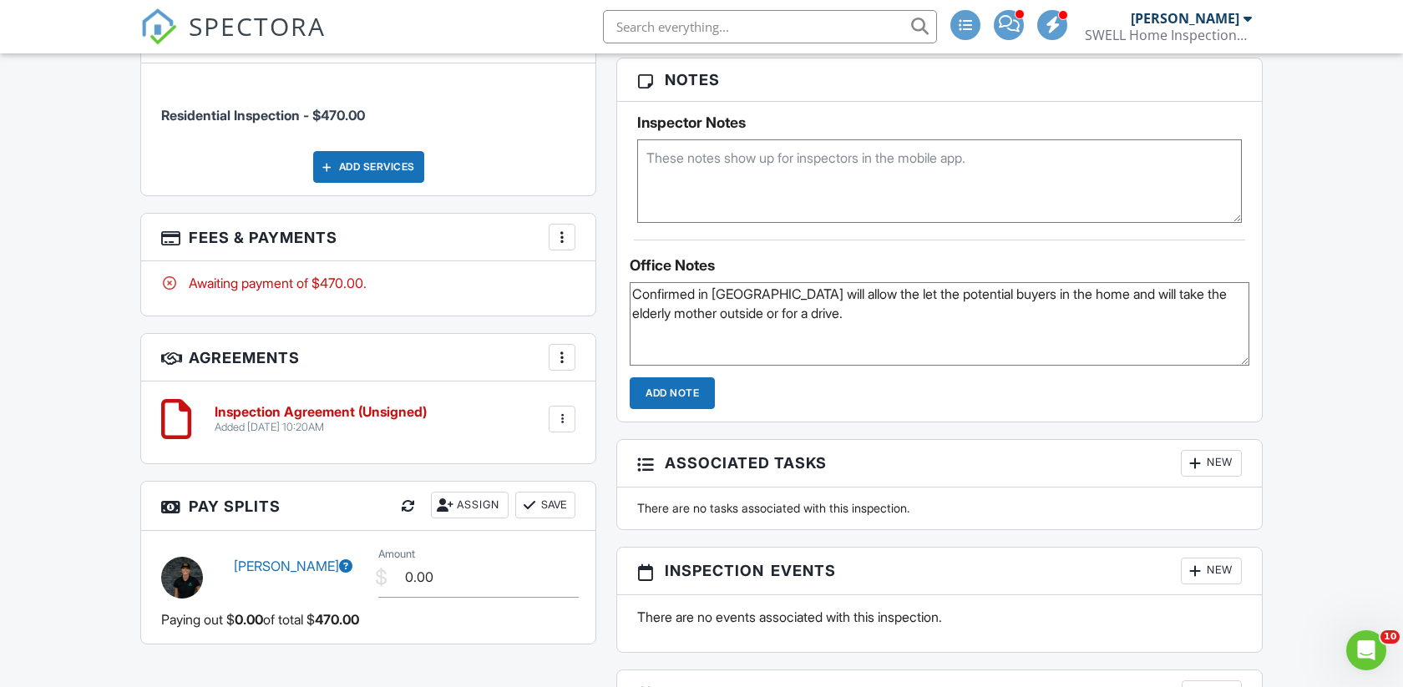
click at [738, 294] on textarea "Confirmed in [GEOGRAPHIC_DATA] will allow the let the potential buyers in the h…" at bounding box center [940, 323] width 620 height 83
type textarea "Confirmed in ST. Seller will allow the let the potential buyers in the home and…"
click at [690, 393] on input "Add Note" at bounding box center [672, 393] width 85 height 32
